Goal: Contribute content: Add original content to the website for others to see

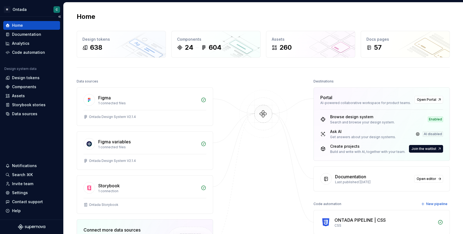
click at [19, 39] on div "Home Documentation Analytics Code automation" at bounding box center [31, 39] width 57 height 36
click at [20, 37] on div "Documentation" at bounding box center [31, 34] width 57 height 9
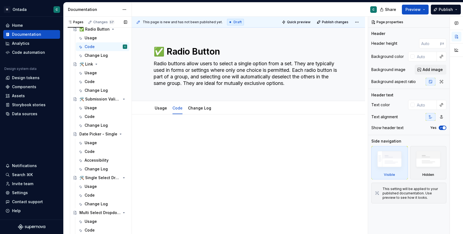
scroll to position [400, 0]
click at [91, 140] on div "Usage" at bounding box center [91, 141] width 12 height 5
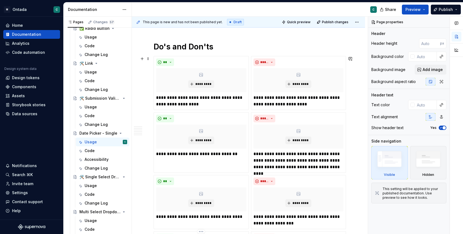
scroll to position [740, 0]
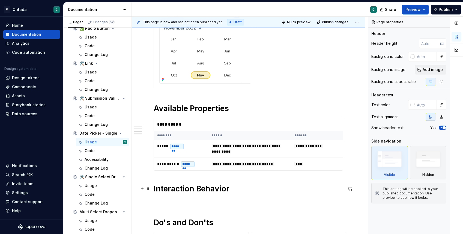
click at [251, 193] on h1 "Interaction Behavior" at bounding box center [249, 189] width 190 height 10
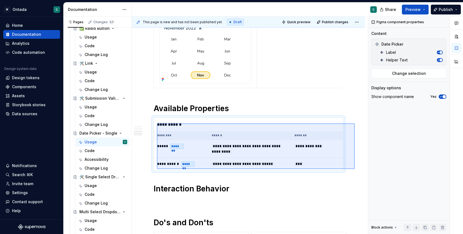
drag, startPoint x: 355, startPoint y: 169, endPoint x: 157, endPoint y: 123, distance: 203.0
click at [157, 123] on div "**********" at bounding box center [250, 126] width 236 height 218
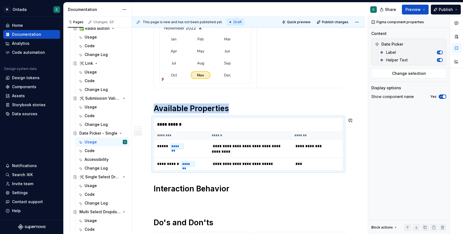
copy h1 "Available Properties"
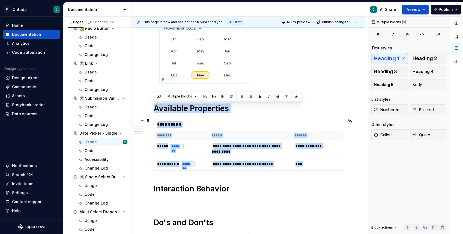
drag, startPoint x: 155, startPoint y: 110, endPoint x: 352, endPoint y: 168, distance: 204.8
click at [352, 168] on div "**********" at bounding box center [248, 40] width 233 height 1307
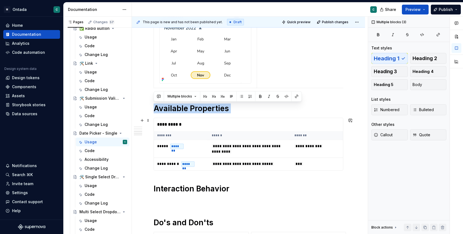
click at [352, 168] on div "**********" at bounding box center [248, 40] width 233 height 1307
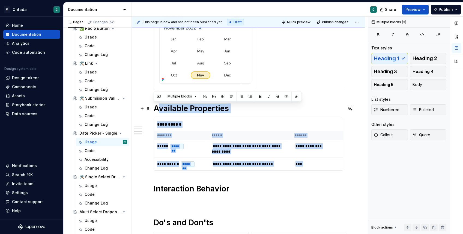
drag, startPoint x: 161, startPoint y: 178, endPoint x: 153, endPoint y: 108, distance: 70.6
click at [154, 107] on div "**********" at bounding box center [249, 8] width 190 height 1217
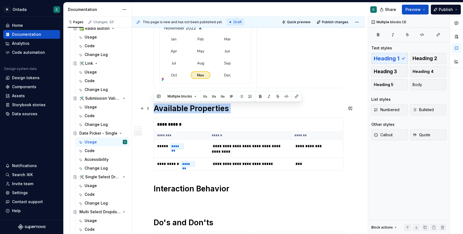
click at [153, 108] on div "**********" at bounding box center [248, 40] width 233 height 1307
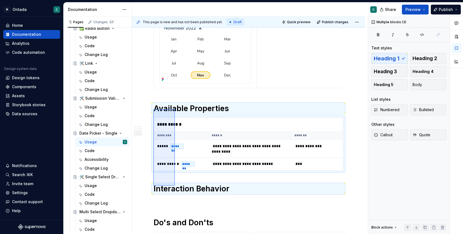
drag, startPoint x: 153, startPoint y: 109, endPoint x: 174, endPoint y: 184, distance: 77.3
click at [174, 184] on div "**********" at bounding box center [250, 126] width 236 height 218
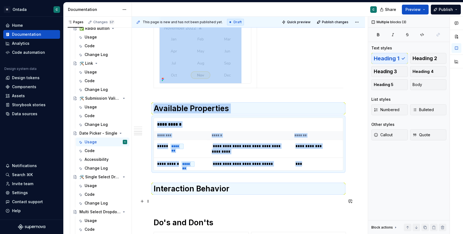
click at [180, 199] on p at bounding box center [249, 201] width 190 height 7
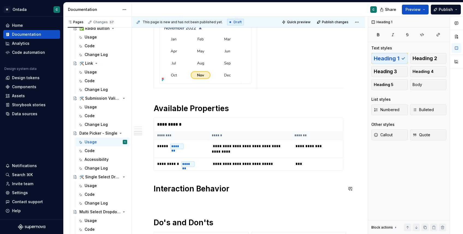
click at [184, 181] on div "**********" at bounding box center [249, 8] width 190 height 1217
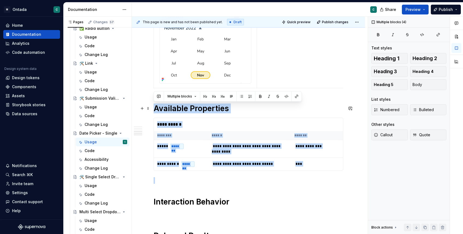
drag, startPoint x: 163, startPoint y: 186, endPoint x: 156, endPoint y: 109, distance: 78.1
click at [156, 109] on div "**********" at bounding box center [249, 15] width 190 height 1231
click at [156, 109] on h1 "Available Properties" at bounding box center [249, 108] width 190 height 10
drag, startPoint x: 154, startPoint y: 107, endPoint x: 172, endPoint y: 188, distance: 83.6
click at [172, 188] on div "**********" at bounding box center [249, 15] width 190 height 1231
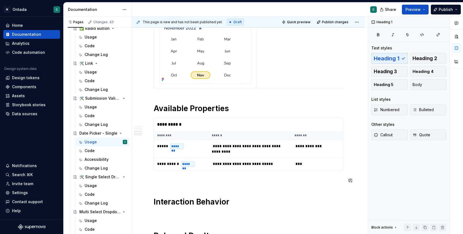
click at [173, 189] on div "**********" at bounding box center [249, 15] width 190 height 1231
click at [174, 178] on p at bounding box center [249, 180] width 190 height 7
click at [203, 122] on div "**********" at bounding box center [250, 124] width 192 height 13
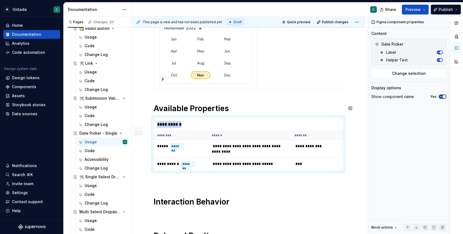
click at [216, 111] on h1 "Available Properties" at bounding box center [249, 108] width 190 height 10
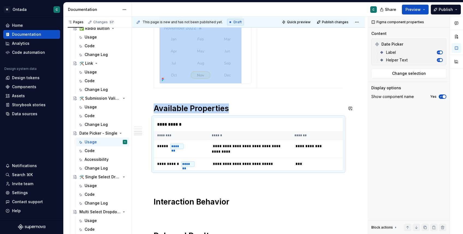
click at [216, 111] on h1 "Available Properties" at bounding box center [249, 108] width 190 height 10
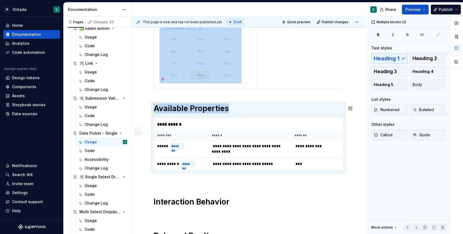
click at [216, 111] on h1 "Available Properties" at bounding box center [249, 108] width 190 height 10
copy div "Closed Day Selection Year Selection Month Selection Available Properties"
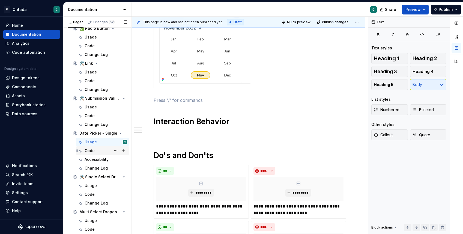
click at [94, 154] on div "Code" at bounding box center [106, 151] width 43 height 8
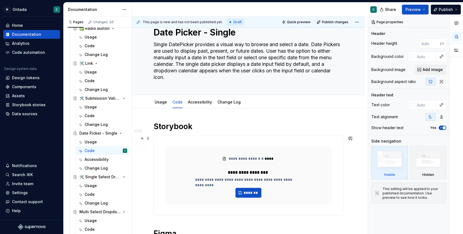
scroll to position [26, 0]
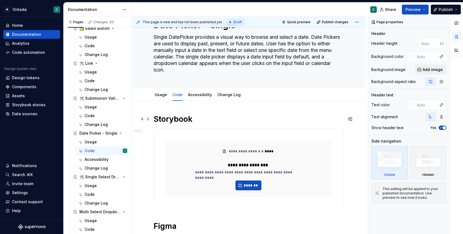
click at [155, 118] on h1 "Storybook" at bounding box center [249, 119] width 190 height 10
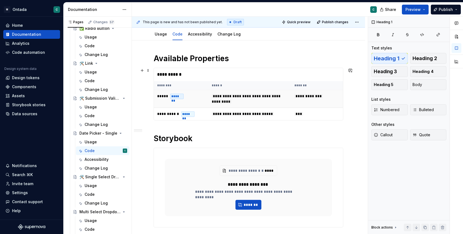
scroll to position [78, 0]
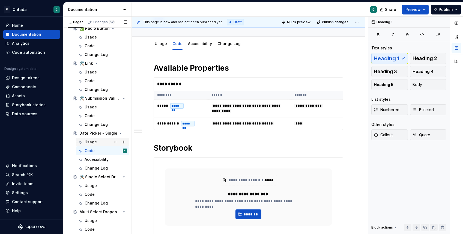
click at [89, 142] on div "Usage" at bounding box center [91, 141] width 12 height 5
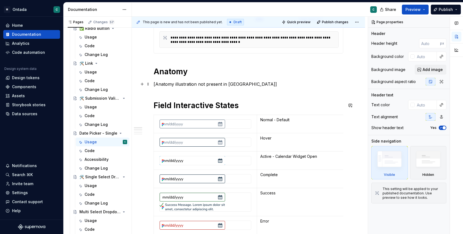
scroll to position [173, 0]
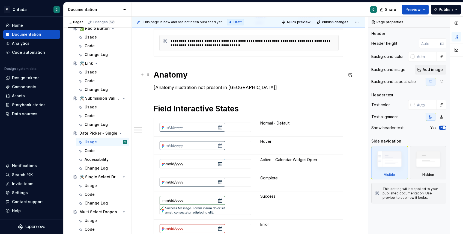
type textarea "*"
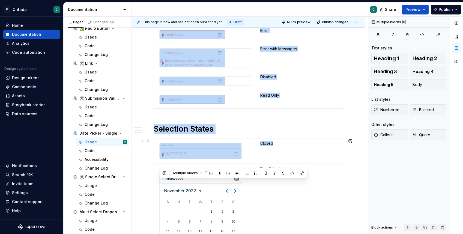
scroll to position [465, 0]
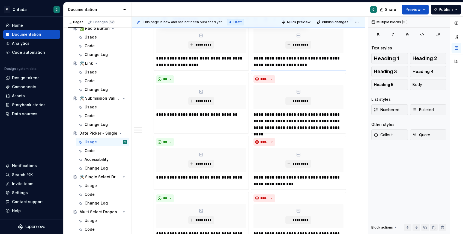
drag, startPoint x: 157, startPoint y: 77, endPoint x: 313, endPoint y: 50, distance: 158.6
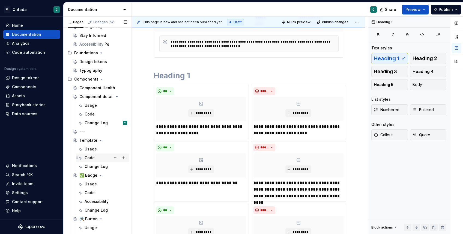
scroll to position [133, 0]
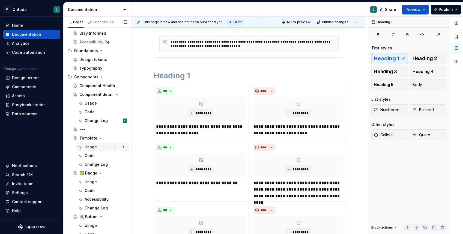
click at [92, 146] on div "Usage" at bounding box center [91, 146] width 12 height 5
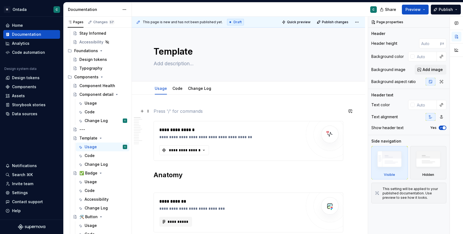
click at [163, 108] on p at bounding box center [249, 111] width 190 height 7
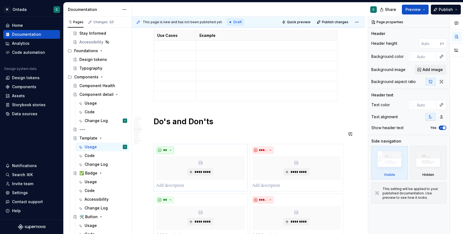
scroll to position [536, 0]
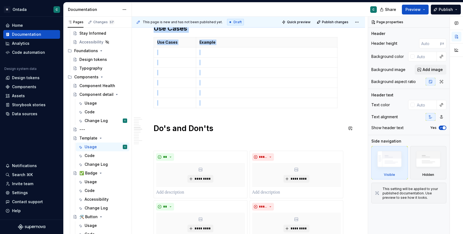
click at [170, 120] on div "**********" at bounding box center [249, 129] width 190 height 1114
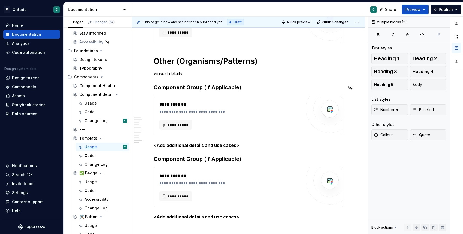
scroll to position [991, 0]
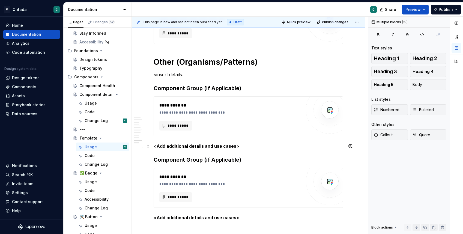
click at [248, 144] on p "<Add additional details and use cases>" at bounding box center [249, 146] width 190 height 7
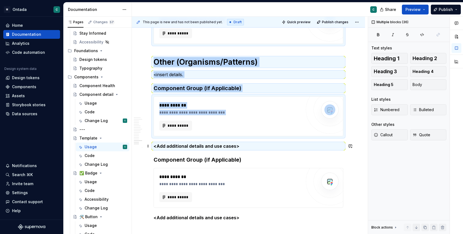
copy div "**********"
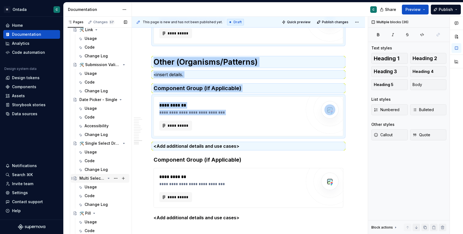
scroll to position [428, 0]
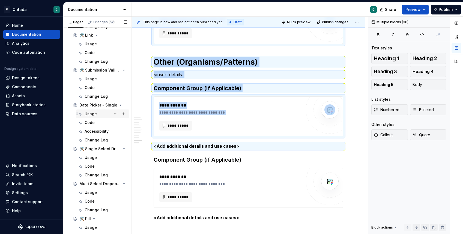
click at [96, 116] on div "Usage" at bounding box center [106, 114] width 43 height 8
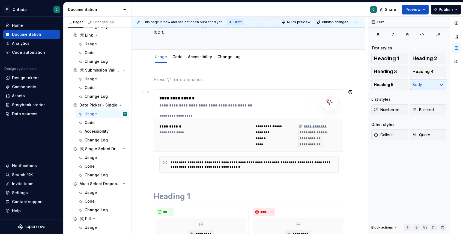
scroll to position [68, 0]
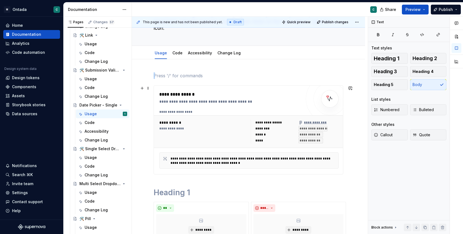
click at [169, 134] on div "**********" at bounding box center [203, 131] width 88 height 23
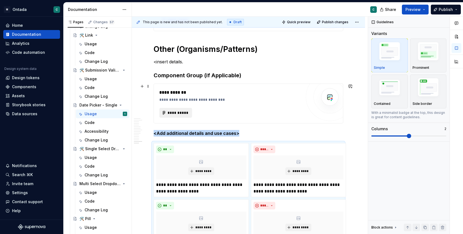
scroll to position [1046, 0]
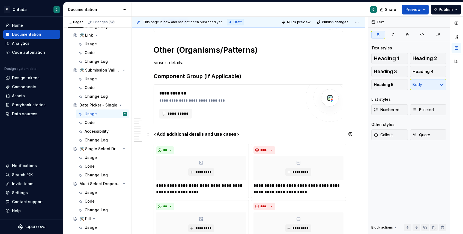
click at [168, 135] on strong "<Add additional details and use cases>" at bounding box center [197, 133] width 86 height 5
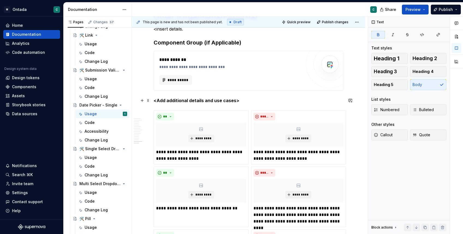
click at [240, 103] on p "<Add additional details and use cases>" at bounding box center [249, 100] width 190 height 7
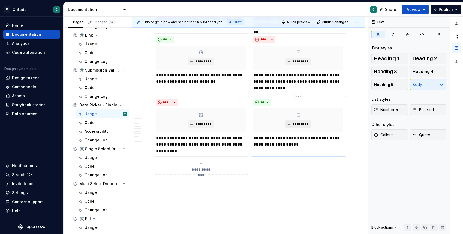
scroll to position [1418, 0]
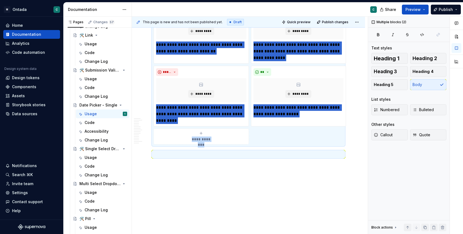
copy div "**********"
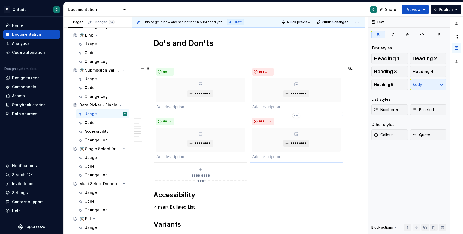
scroll to position [653, 0]
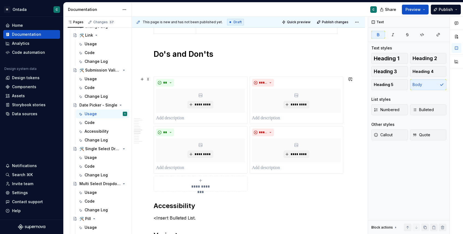
click at [262, 184] on div "**********" at bounding box center [249, 133] width 190 height 115
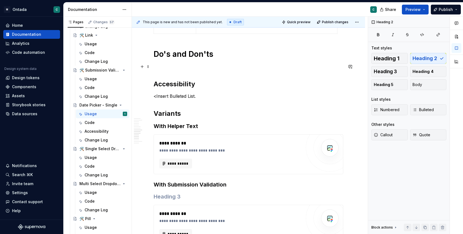
click at [165, 69] on p at bounding box center [249, 66] width 190 height 7
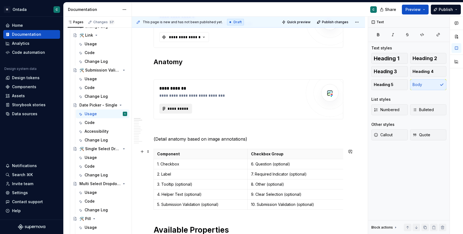
scroll to position [165, 0]
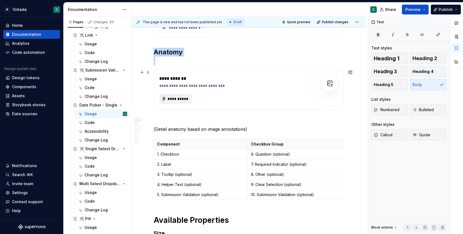
click at [183, 96] on span "**********" at bounding box center [177, 98] width 21 height 5
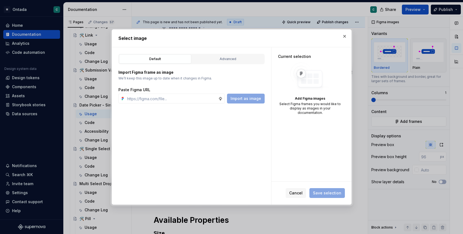
type textarea "*"
paste input "[URL][DOMAIN_NAME]"
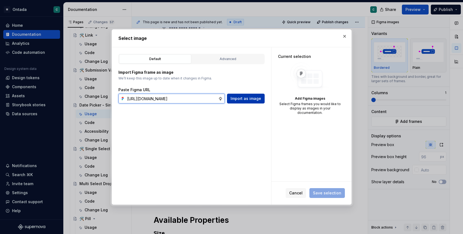
type input "[URL][DOMAIN_NAME]"
click at [237, 103] on button "Import as image" at bounding box center [246, 99] width 38 height 10
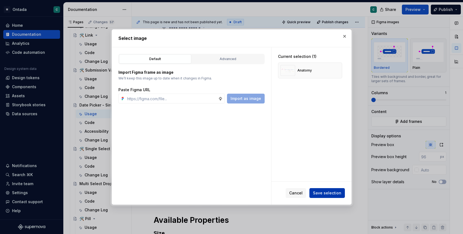
click at [323, 190] on span "Save selection" at bounding box center [327, 192] width 28 height 5
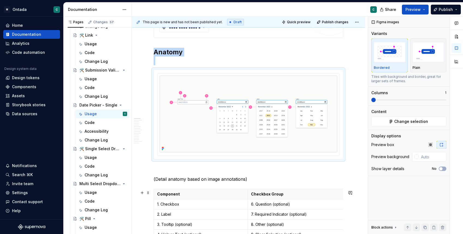
scroll to position [168, 0]
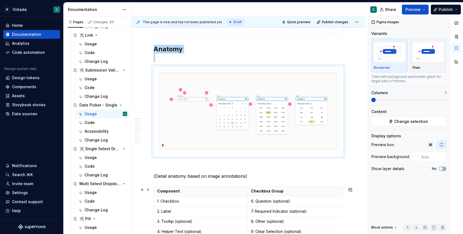
type textarea "*"
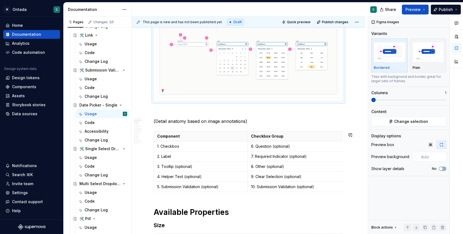
scroll to position [224, 0]
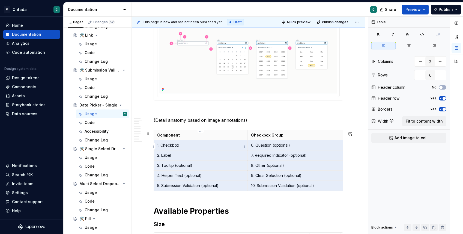
drag, startPoint x: 322, startPoint y: 189, endPoint x: 161, endPoint y: 143, distance: 167.2
click at [161, 143] on tbody "Component Checkbox Group 1. Checkbox 6. Question (optional) 2. Label 7. Require…" at bounding box center [249, 160] width 191 height 61
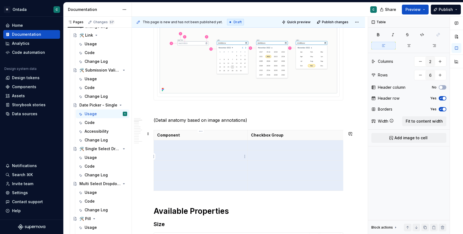
click at [190, 160] on td at bounding box center [201, 155] width 94 height 10
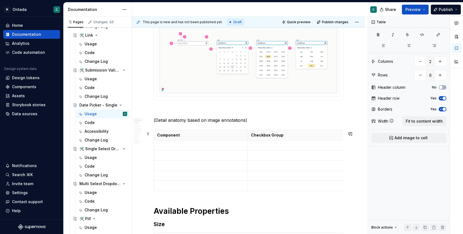
scroll to position [218, 0]
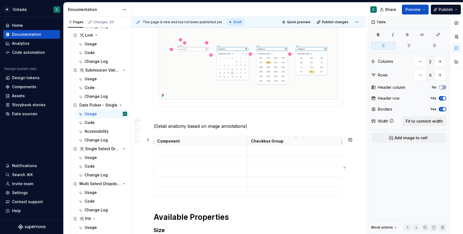
click at [254, 141] on p "Checkbox Group" at bounding box center [296, 140] width 90 height 5
click at [280, 144] on p "Date Picker Group" at bounding box center [296, 140] width 90 height 5
click at [234, 143] on p "Component" at bounding box center [200, 140] width 87 height 5
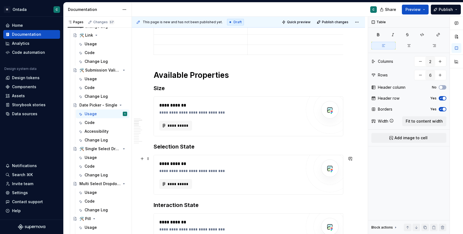
scroll to position [361, 0]
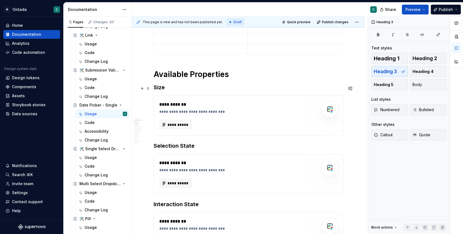
click at [169, 90] on h3 "Size" at bounding box center [249, 88] width 190 height 8
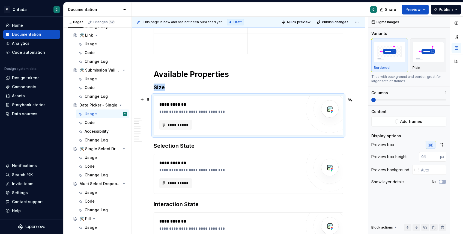
click at [174, 118] on div "**********" at bounding box center [230, 115] width 142 height 28
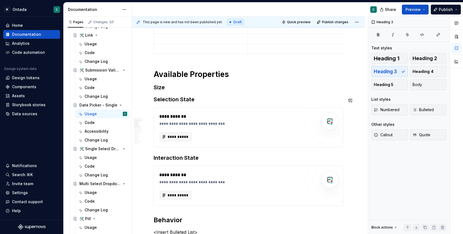
click at [172, 91] on h3 "Size" at bounding box center [249, 88] width 190 height 8
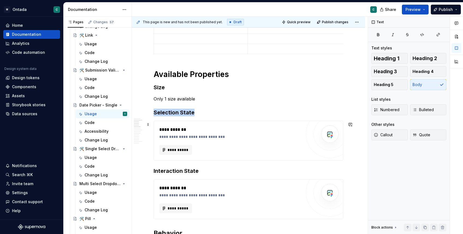
click at [171, 156] on div "**********" at bounding box center [248, 140] width 189 height 39
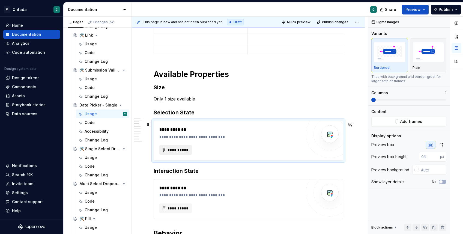
click at [171, 149] on span "**********" at bounding box center [177, 149] width 21 height 5
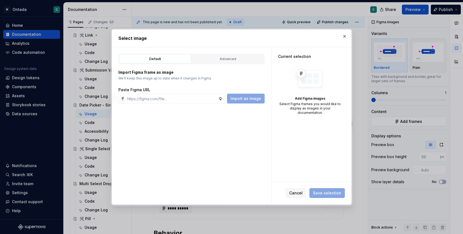
type textarea "*"
paste input "[URL][DOMAIN_NAME]"
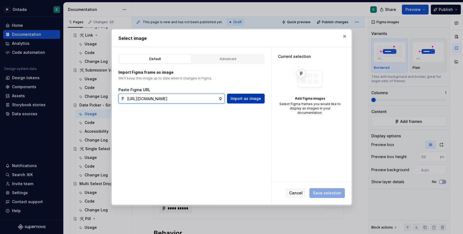
type input "[URL][DOMAIN_NAME]"
click at [264, 94] on div "Import as image" at bounding box center [246, 99] width 38 height 10
type textarea "*"
click at [246, 101] on button "Import as image" at bounding box center [246, 99] width 38 height 10
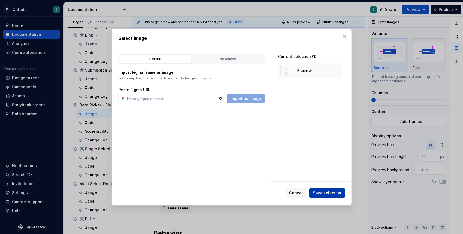
click at [329, 192] on span "Save selection" at bounding box center [327, 192] width 28 height 5
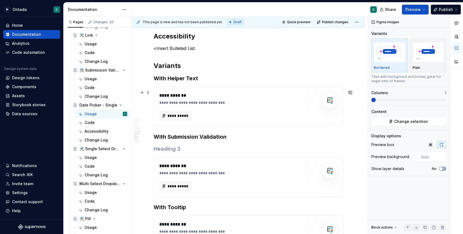
scroll to position [1204, 0]
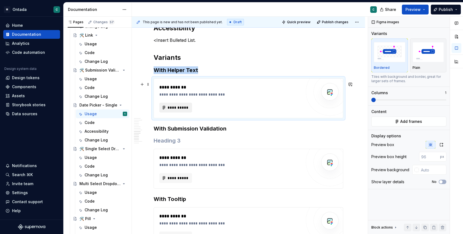
click at [177, 110] on span "**********" at bounding box center [177, 107] width 21 height 5
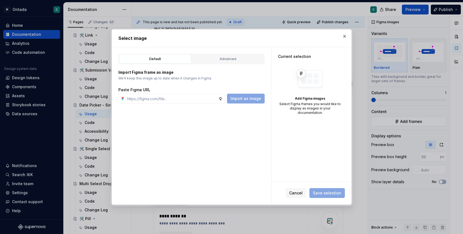
type textarea "*"
click at [347, 38] on button "button" at bounding box center [345, 36] width 8 height 8
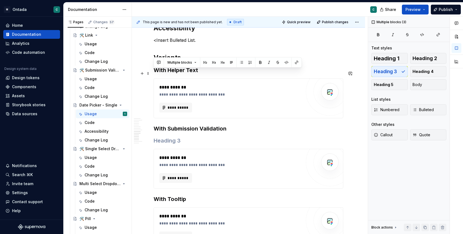
click at [155, 73] on h3 "With Helper Text" at bounding box center [249, 70] width 190 height 8
click at [167, 132] on h3 "With Submission Validation" at bounding box center [249, 129] width 190 height 8
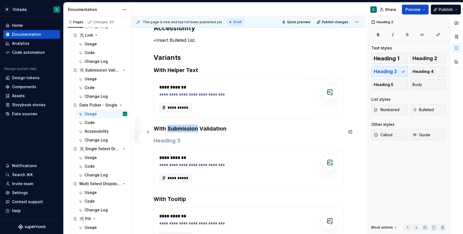
click at [167, 132] on h3 "With Submission Validation" at bounding box center [249, 129] width 190 height 8
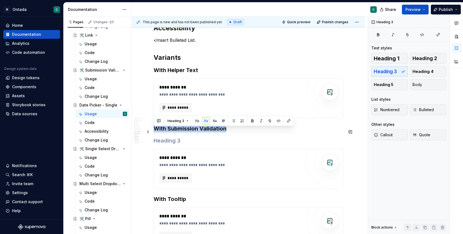
click at [167, 132] on h3 "With Submission Validation" at bounding box center [249, 129] width 190 height 8
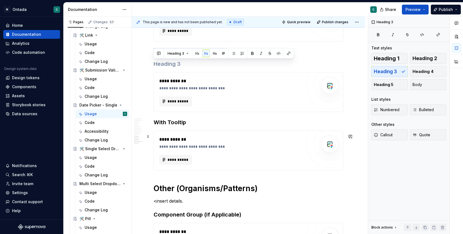
scroll to position [1303, 0]
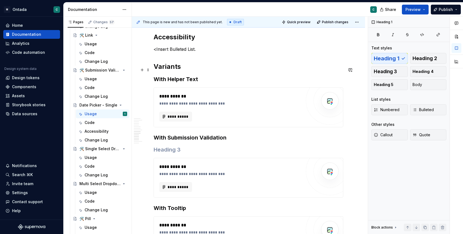
scroll to position [1194, 0]
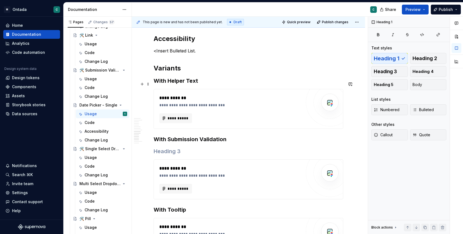
click at [155, 83] on h3 "With Helper Text" at bounding box center [249, 81] width 190 height 8
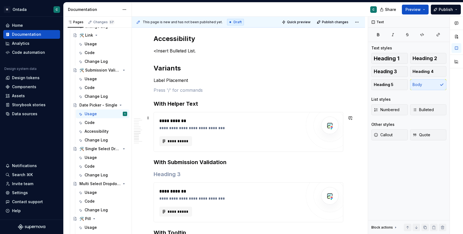
click at [208, 137] on div "**********" at bounding box center [230, 132] width 142 height 28
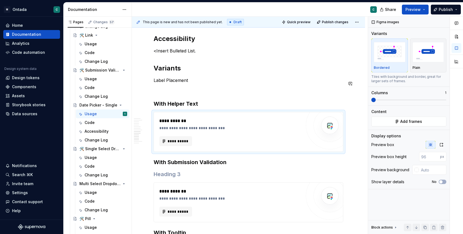
click at [188, 90] on p at bounding box center [249, 90] width 190 height 7
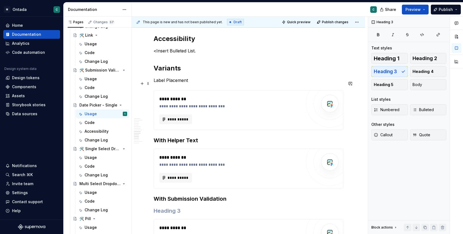
click at [179, 83] on p "Label Placement" at bounding box center [249, 80] width 190 height 7
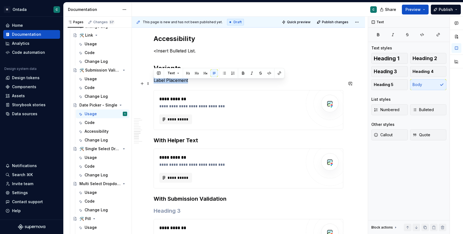
click at [179, 83] on p "Label Placement" at bounding box center [249, 80] width 190 height 7
click at [195, 72] on button "button" at bounding box center [197, 73] width 8 height 8
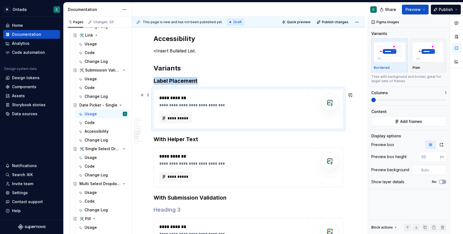
click at [182, 107] on div "**********" at bounding box center [231, 104] width 145 height 5
click at [172, 120] on span "**********" at bounding box center [177, 117] width 21 height 5
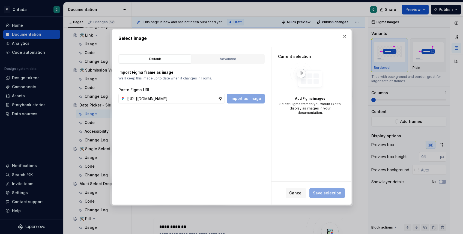
scroll to position [0, 171]
type input "[URL][DOMAIN_NAME]"
click at [253, 100] on span "Import as image" at bounding box center [246, 98] width 31 height 5
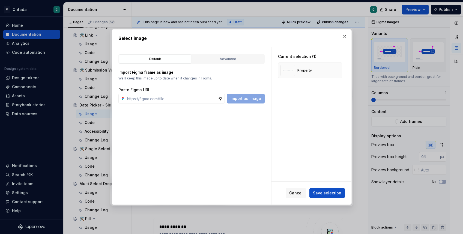
type textarea "*"
click at [164, 94] on input "text" at bounding box center [171, 99] width 93 height 10
paste input "[URL][DOMAIN_NAME]"
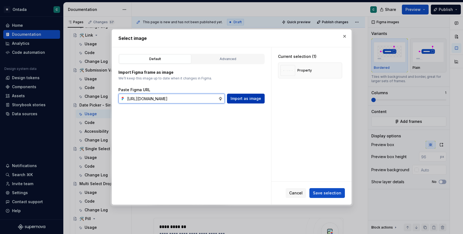
type input "[URL][DOMAIN_NAME]"
click at [253, 101] on button "Import as image" at bounding box center [246, 99] width 38 height 10
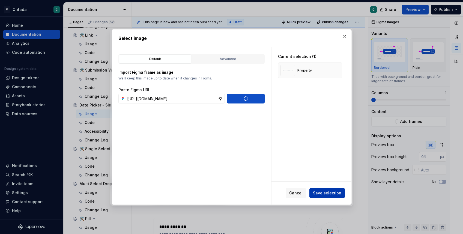
click at [335, 195] on span "Save selection" at bounding box center [327, 192] width 28 height 5
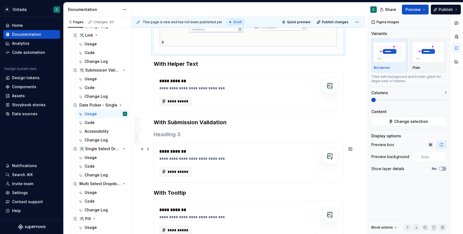
scroll to position [1276, 0]
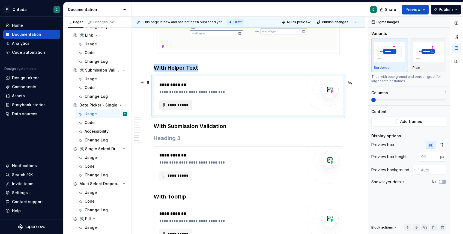
click at [178, 108] on span "**********" at bounding box center [177, 104] width 21 height 5
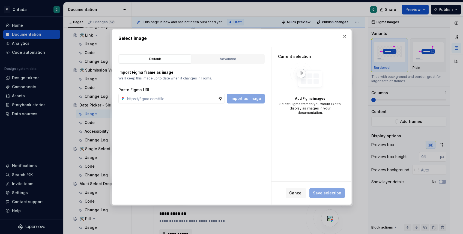
type textarea "*"
type input "[URL][DOMAIN_NAME]"
click at [231, 96] on button "Import as image" at bounding box center [246, 99] width 38 height 10
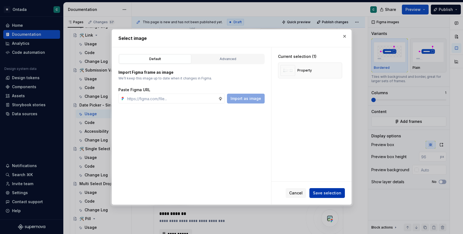
click at [330, 195] on span "Save selection" at bounding box center [327, 192] width 28 height 5
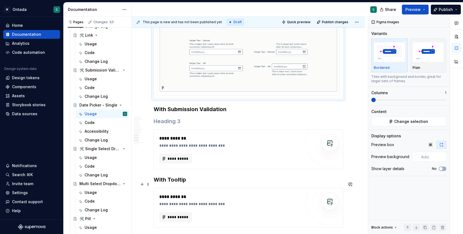
scroll to position [1336, 0]
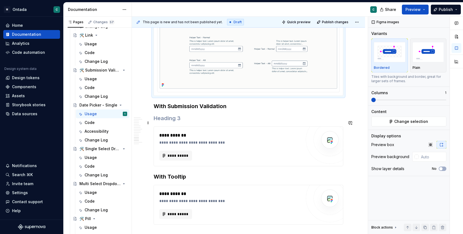
click at [208, 122] on h3 at bounding box center [249, 118] width 190 height 8
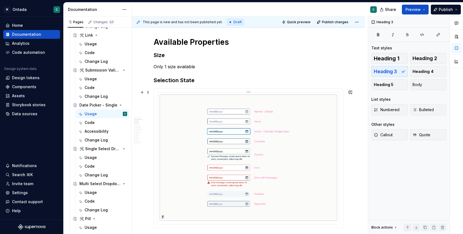
scroll to position [391, 0]
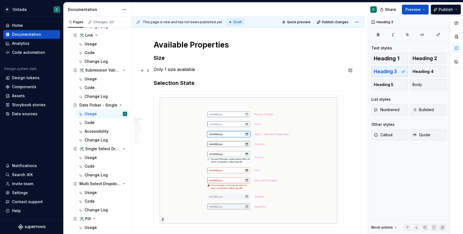
click at [179, 70] on p "Only 1 size available" at bounding box center [249, 69] width 190 height 7
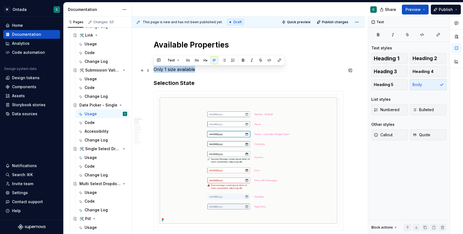
click at [179, 70] on p "Only 1 size available" at bounding box center [249, 69] width 190 height 7
click at [142, 71] on button "button" at bounding box center [142, 71] width 8 height 8
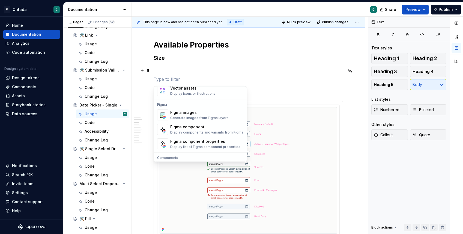
scroll to position [497, 0]
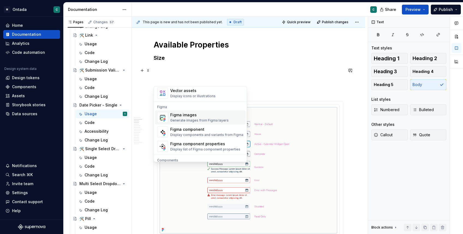
click at [185, 117] on div "Figma images" at bounding box center [199, 114] width 58 height 5
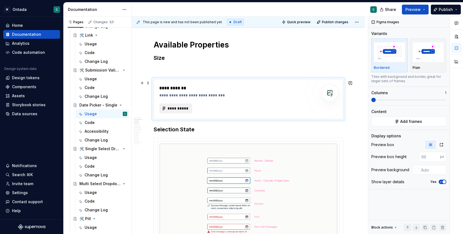
click at [182, 107] on span "**********" at bounding box center [177, 108] width 21 height 5
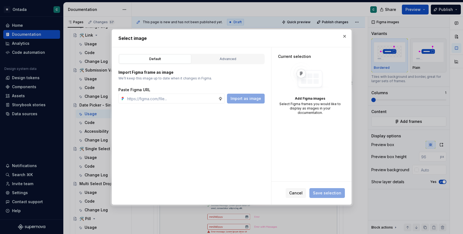
type textarea "*"
type input "[URL][DOMAIN_NAME]"
type textarea "*"
type input "[URL][DOMAIN_NAME]"
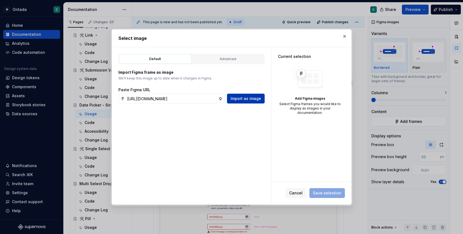
scroll to position [0, 0]
click at [255, 99] on span "Import as image" at bounding box center [246, 98] width 31 height 5
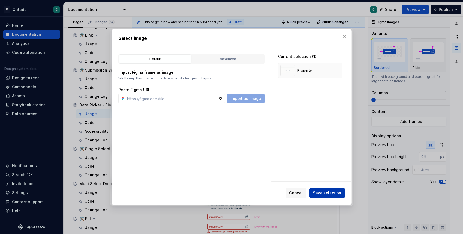
click at [330, 194] on span "Save selection" at bounding box center [327, 192] width 28 height 5
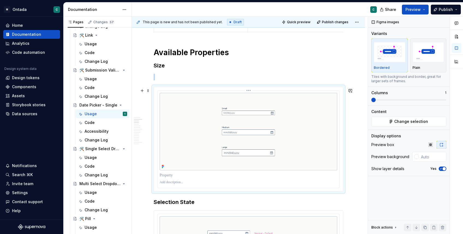
scroll to position [384, 0]
click at [443, 168] on span "button" at bounding box center [444, 168] width 3 height 3
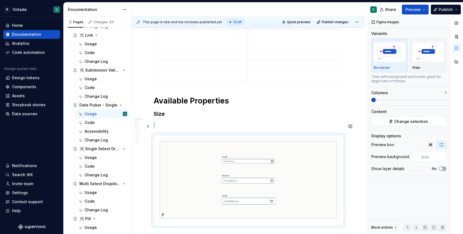
scroll to position [323, 0]
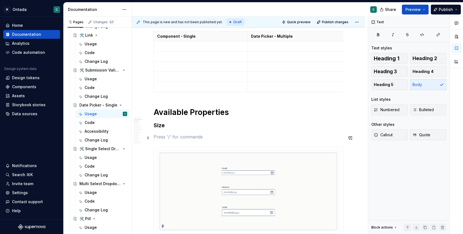
click at [169, 136] on p at bounding box center [249, 136] width 190 height 7
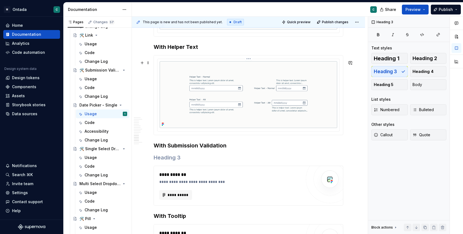
scroll to position [1377, 0]
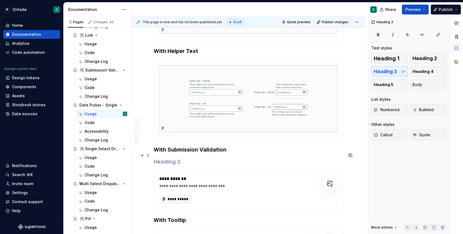
click at [168, 153] on h3 "With Submission Validation" at bounding box center [249, 150] width 190 height 8
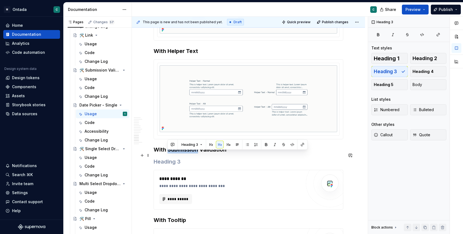
click at [168, 153] on h3 "With Submission Validation" at bounding box center [249, 150] width 190 height 8
copy h3 "With Submission Validation"
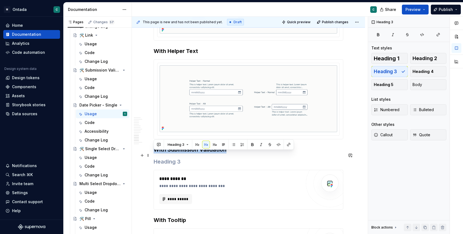
click at [155, 153] on h3 "With Submission Validation" at bounding box center [249, 150] width 190 height 8
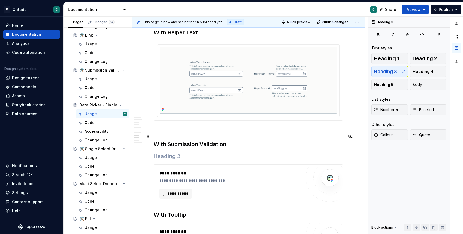
scroll to position [1401, 0]
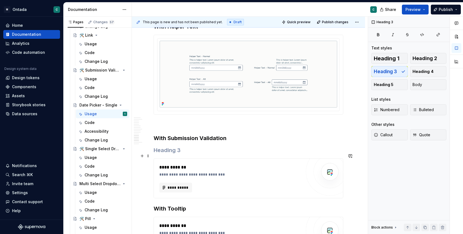
click at [157, 154] on h3 at bounding box center [249, 150] width 190 height 8
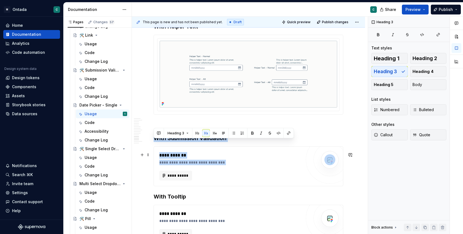
drag, startPoint x: 156, startPoint y: 143, endPoint x: 349, endPoint y: 178, distance: 196.1
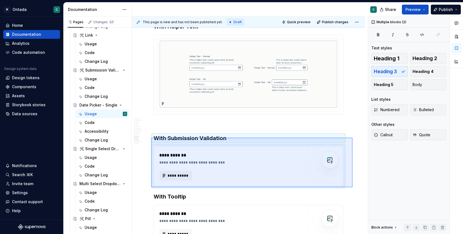
drag, startPoint x: 353, startPoint y: 187, endPoint x: 152, endPoint y: 138, distance: 206.6
click at [152, 138] on div "**********" at bounding box center [250, 126] width 236 height 218
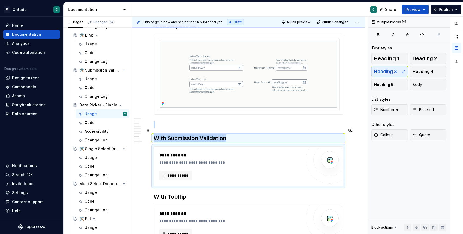
copy div "With Submission Validation"
click at [162, 127] on p at bounding box center [249, 124] width 190 height 7
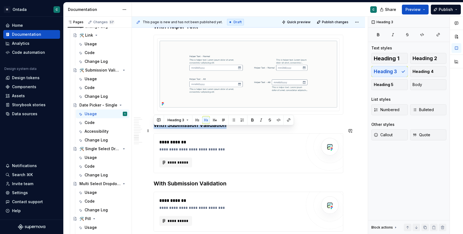
drag, startPoint x: 155, startPoint y: 131, endPoint x: 246, endPoint y: 130, distance: 91.2
click at [246, 129] on h3 "With Submission Validation" at bounding box center [249, 125] width 190 height 8
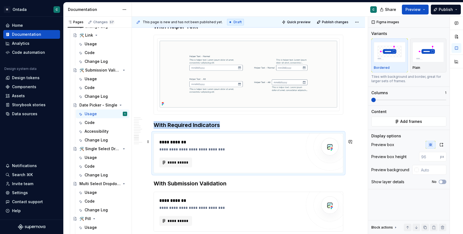
click at [197, 145] on div "**********" at bounding box center [231, 142] width 145 height 7
click at [184, 165] on span "**********" at bounding box center [177, 162] width 21 height 5
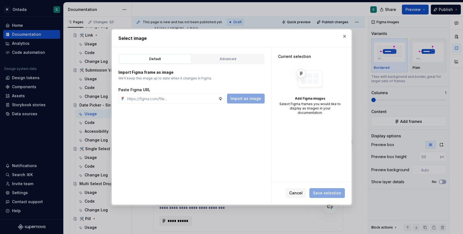
type textarea "*"
type input "[URL][DOMAIN_NAME]"
click at [247, 96] on span "Import as image" at bounding box center [246, 98] width 31 height 5
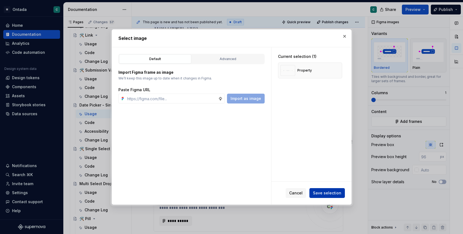
click at [323, 189] on button "Save selection" at bounding box center [326, 193] width 35 height 10
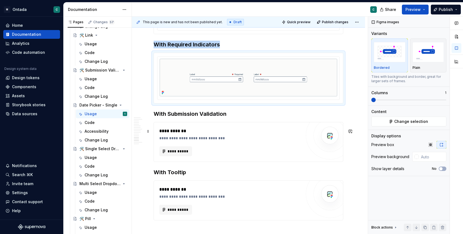
scroll to position [1483, 0]
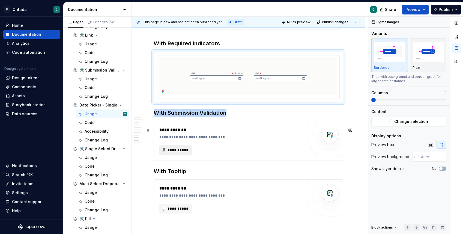
click at [177, 152] on button "**********" at bounding box center [175, 150] width 33 height 10
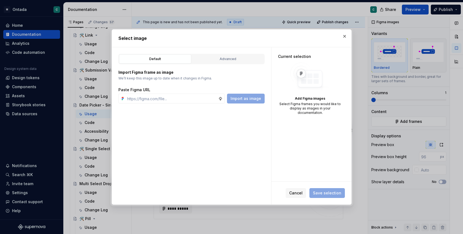
click at [177, 156] on div "Default Advanced Import Figma frame as image We’ll keep this image up to date w…" at bounding box center [191, 125] width 159 height 157
type textarea "*"
click at [166, 105] on div "Default Advanced Import Figma frame as image We’ll keep this image up to date w…" at bounding box center [191, 125] width 159 height 157
click at [166, 104] on div "Default Advanced Import Figma frame as image We’ll keep this image up to date w…" at bounding box center [191, 125] width 159 height 157
click at [166, 100] on input "text" at bounding box center [171, 99] width 93 height 10
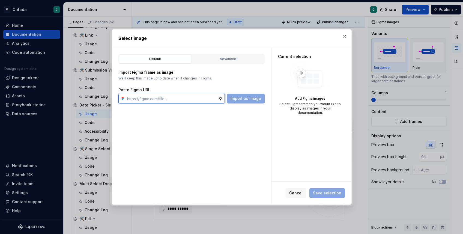
paste input "[URL][DOMAIN_NAME]"
type input "[URL][DOMAIN_NAME]"
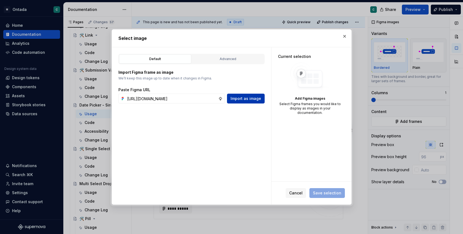
scroll to position [0, 0]
click at [253, 99] on span "Import as image" at bounding box center [246, 98] width 31 height 5
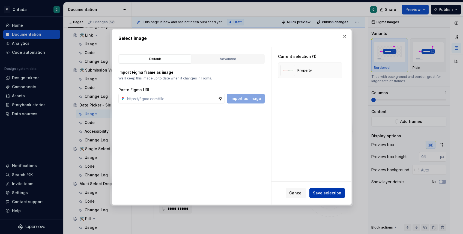
click at [321, 192] on span "Save selection" at bounding box center [327, 192] width 28 height 5
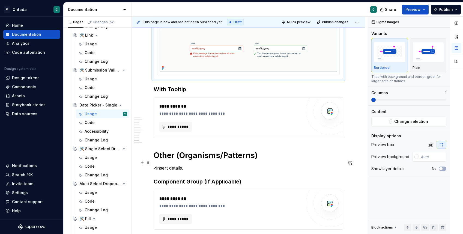
scroll to position [1584, 0]
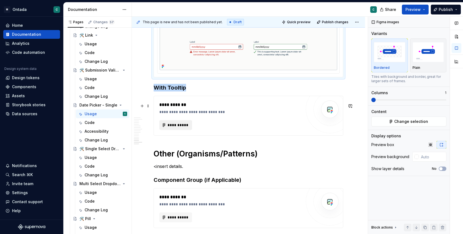
click at [174, 128] on span "**********" at bounding box center [177, 124] width 21 height 5
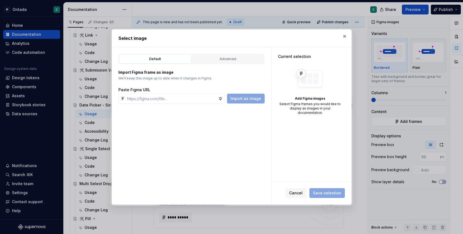
type textarea "*"
type input "[URL][DOMAIN_NAME]"
click at [242, 97] on span "Import as image" at bounding box center [246, 98] width 31 height 5
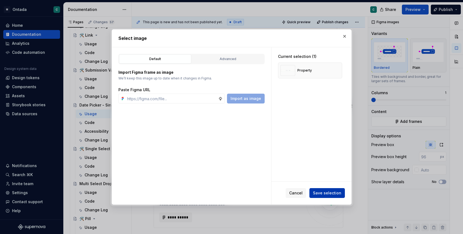
click at [332, 192] on span "Save selection" at bounding box center [327, 192] width 28 height 5
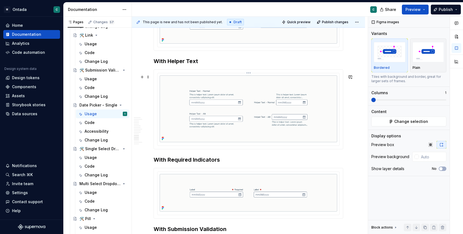
scroll to position [1362, 0]
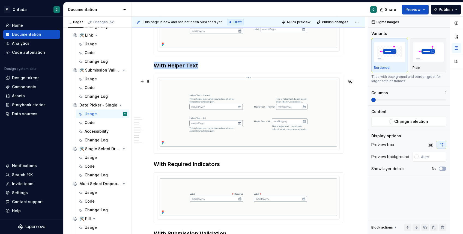
click at [249, 81] on html "M Ontada C Home Documentation Analytics Code automation Design system data Desi…" at bounding box center [231, 117] width 463 height 234
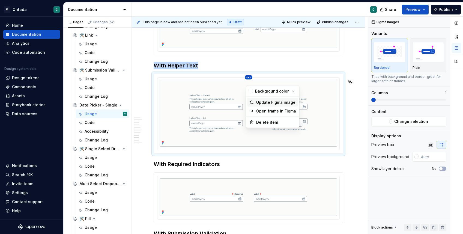
click at [256, 99] on div "Update Figma image" at bounding box center [273, 102] width 51 height 9
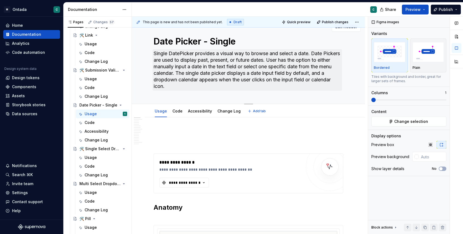
scroll to position [0, 0]
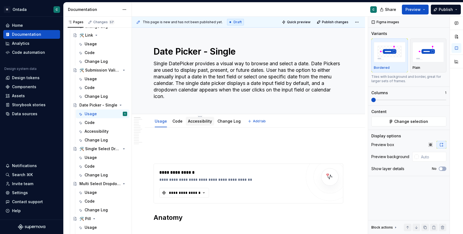
click at [210, 121] on link "Accessibility" at bounding box center [200, 121] width 24 height 5
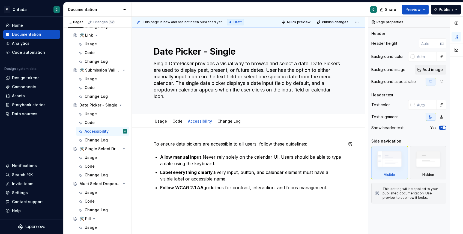
scroll to position [13, 0]
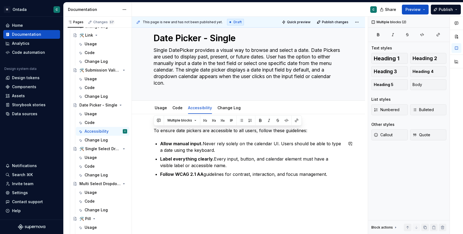
drag, startPoint x: 154, startPoint y: 129, endPoint x: 340, endPoint y: 184, distance: 193.8
click at [340, 184] on div "To ensure date pickers are accessible to all users, follow these guidelines: Al…" at bounding box center [248, 184] width 233 height 140
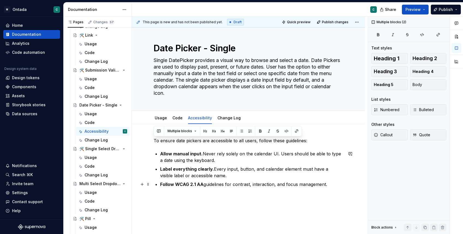
scroll to position [3, 0]
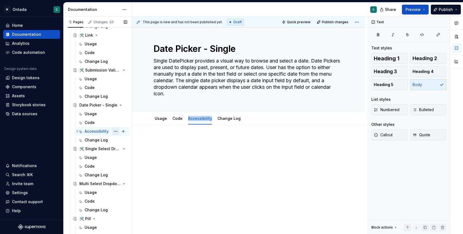
click at [115, 132] on button "Page tree" at bounding box center [116, 131] width 8 height 8
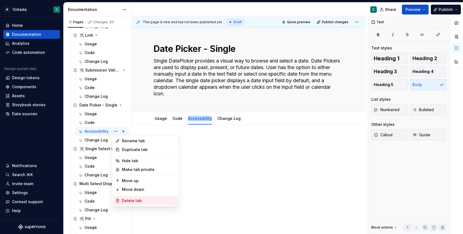
click at [125, 201] on div "Delete tab" at bounding box center [148, 200] width 53 height 5
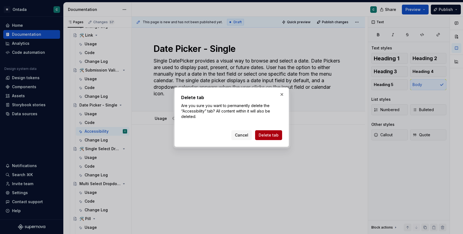
click at [277, 135] on span "Delete tab" at bounding box center [269, 134] width 20 height 5
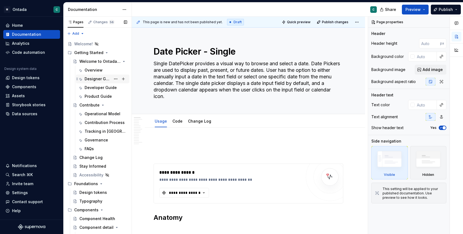
click at [98, 80] on div "Designer Guide" at bounding box center [98, 78] width 26 height 5
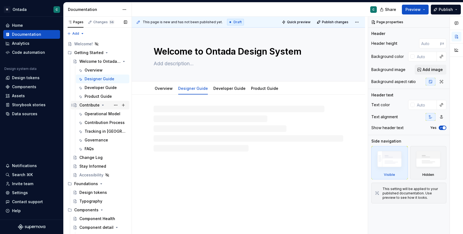
scroll to position [5, 0]
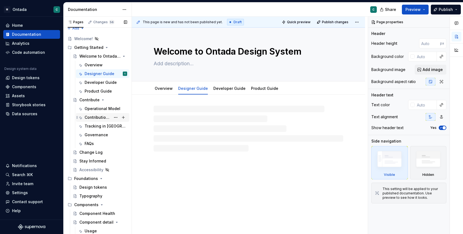
click at [96, 118] on div "Contribution Process" at bounding box center [98, 117] width 26 height 5
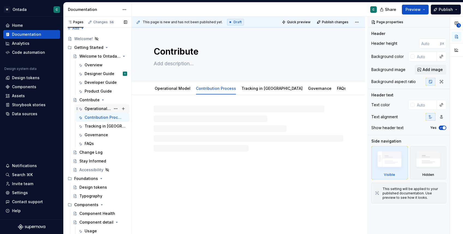
click at [97, 108] on div "Operational Model" at bounding box center [98, 108] width 26 height 5
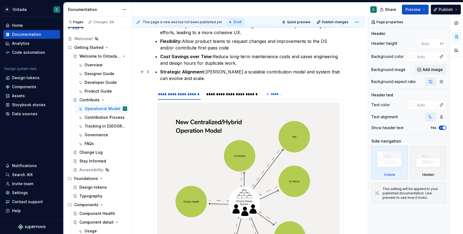
scroll to position [185, 0]
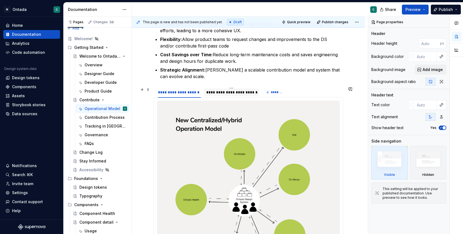
click at [220, 90] on div "**********" at bounding box center [231, 92] width 50 height 5
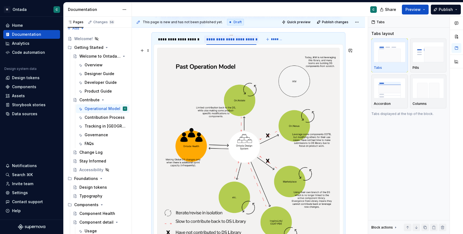
scroll to position [217, 0]
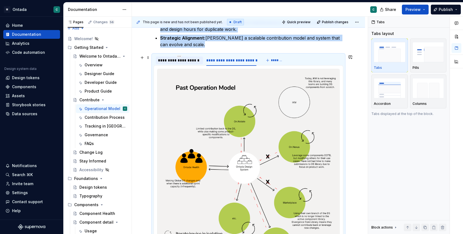
click at [171, 64] on div "**********" at bounding box center [179, 60] width 47 height 8
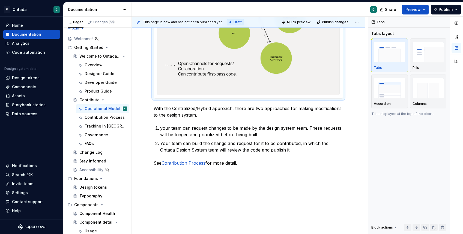
scroll to position [424, 0]
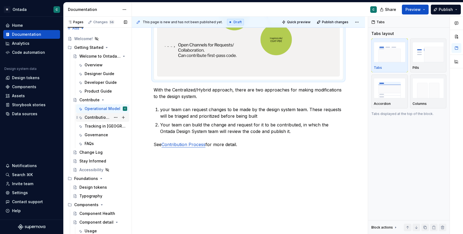
click at [92, 120] on div "Contribution Process" at bounding box center [106, 118] width 43 height 8
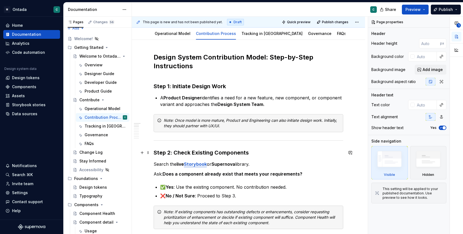
scroll to position [56, 0]
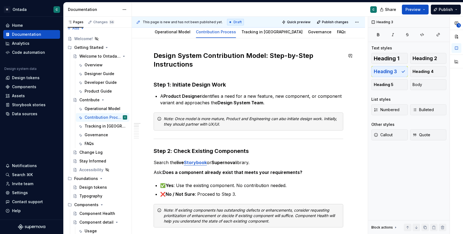
click at [144, 79] on button "button" at bounding box center [142, 77] width 8 height 8
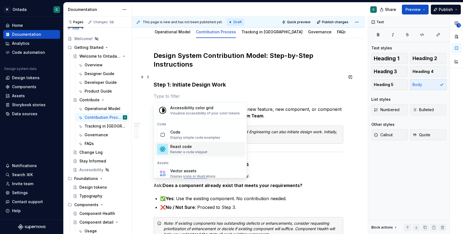
scroll to position [433, 0]
type textarea "*"
